Goal: Task Accomplishment & Management: Use online tool/utility

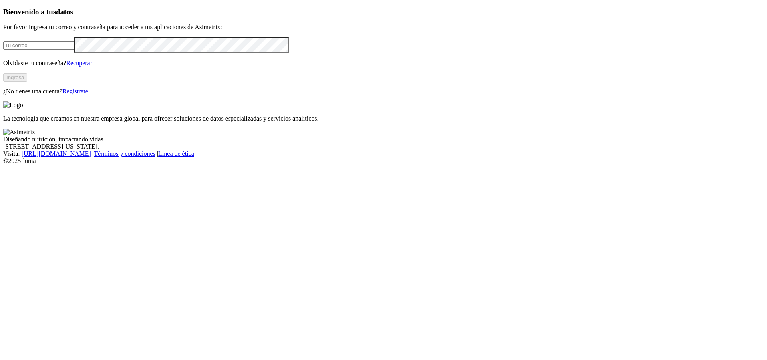
type input "[PERSON_NAME][EMAIL_ADDRESS][PERSON_NAME][DOMAIN_NAME]"
click at [27, 81] on button "Ingresa" at bounding box center [15, 77] width 24 height 8
